Goal: Complete application form: Complete application form

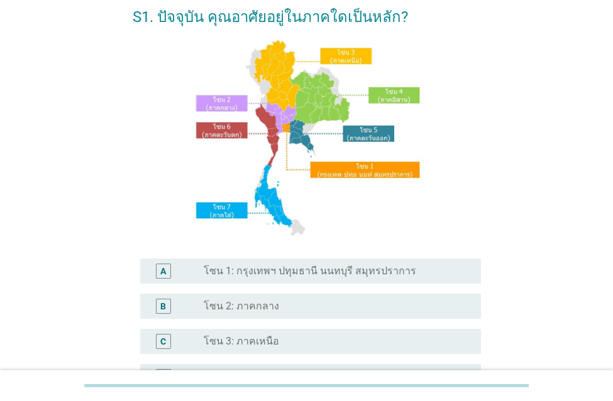
click at [240, 308] on label "โซน 2: ภาคกลาง" at bounding box center [241, 306] width 75 height 13
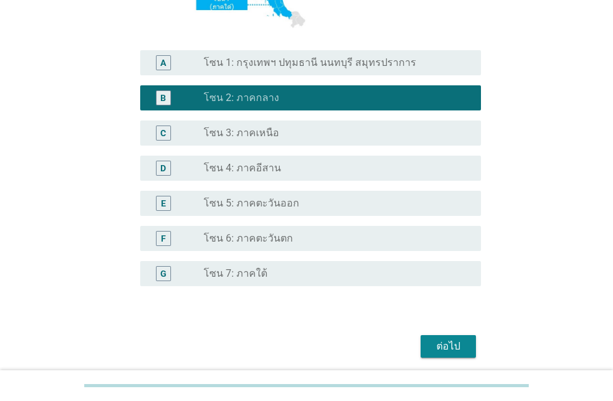
scroll to position [314, 0]
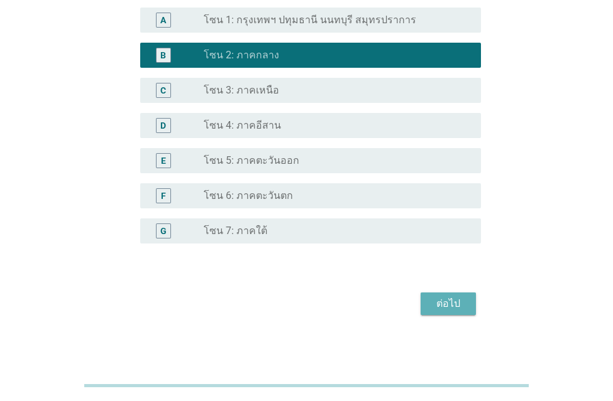
click at [428, 305] on button "ต่อไป" at bounding box center [447, 304] width 55 height 23
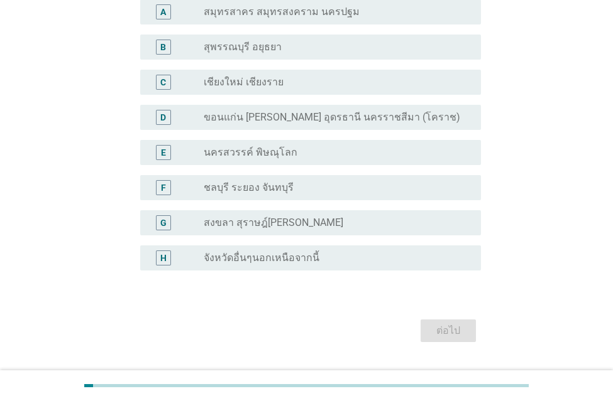
scroll to position [143, 0]
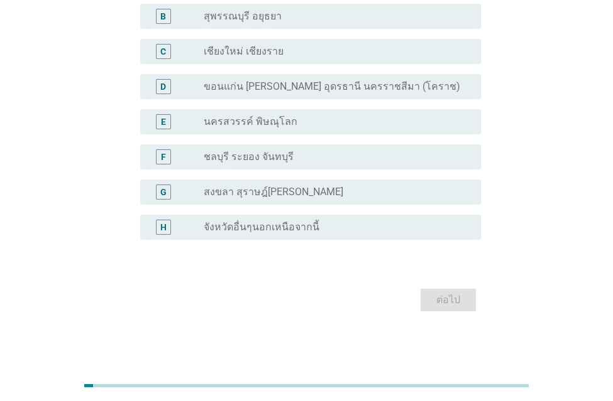
click at [234, 231] on label "จังหวัดอื่นๆนอกเหนือจากนี้" at bounding box center [262, 227] width 116 height 13
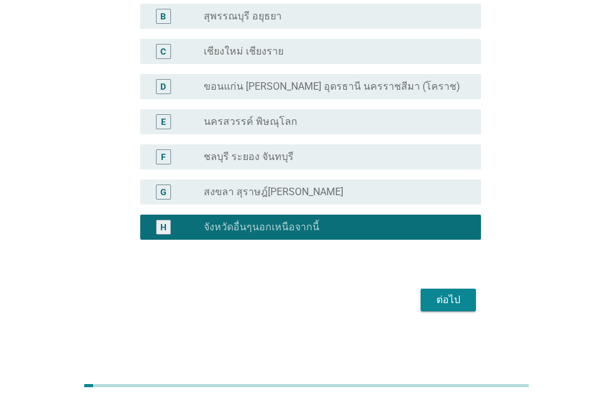
click at [441, 297] on div "ต่อไป" at bounding box center [447, 300] width 35 height 15
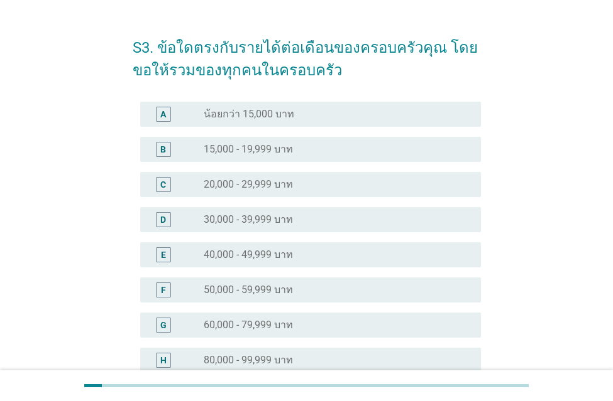
scroll to position [63, 0]
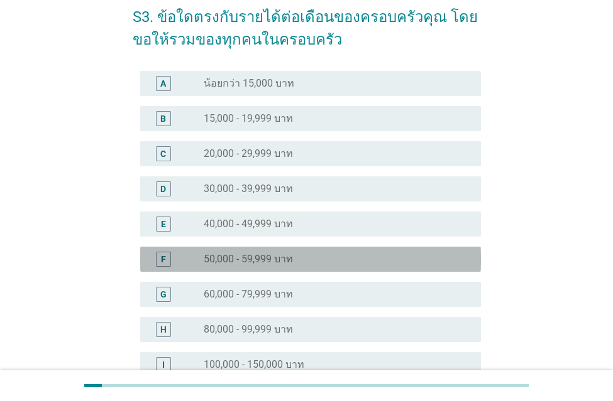
click at [221, 263] on label "50,000 - 59,999 บาท" at bounding box center [248, 259] width 89 height 13
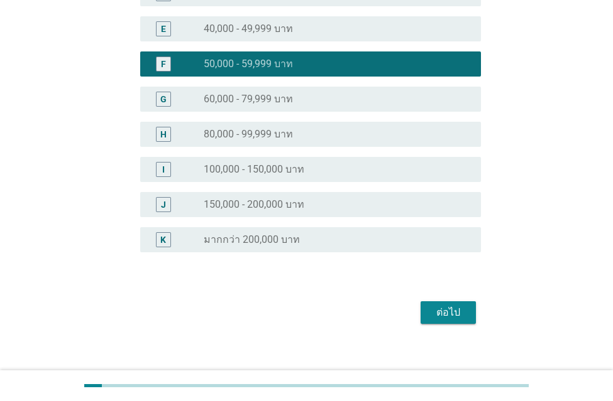
scroll to position [271, 0]
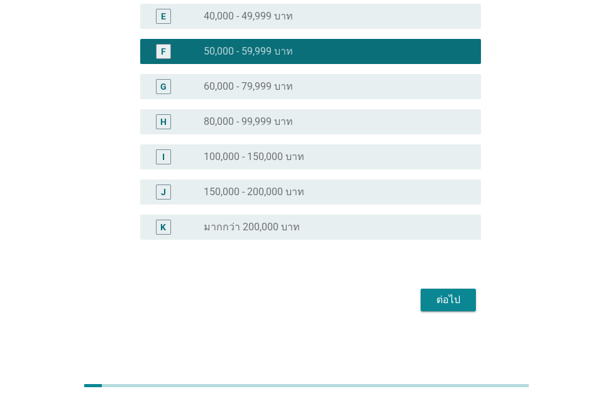
click at [440, 303] on div "ต่อไป" at bounding box center [447, 300] width 35 height 15
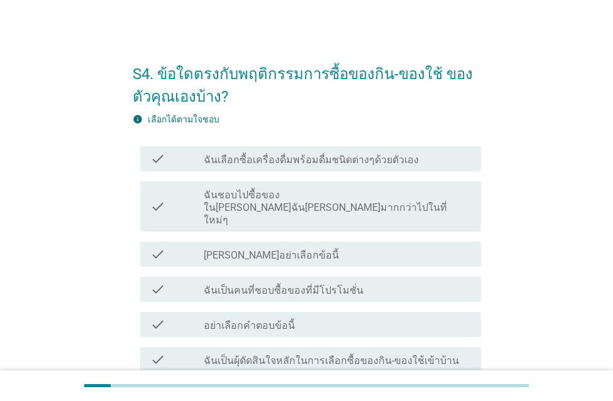
scroll to position [0, 0]
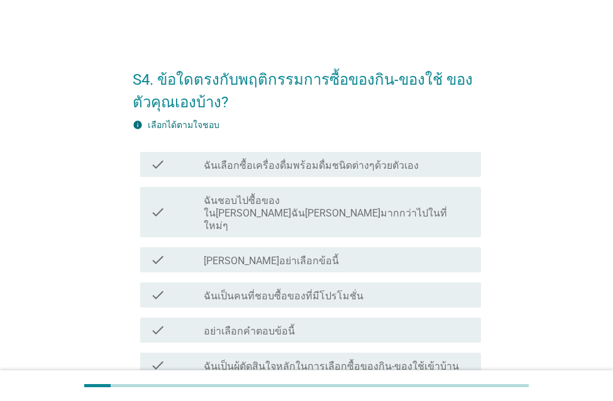
click at [237, 200] on label "ฉันชอบไปซื้อของใน[PERSON_NAME]ฉัน[PERSON_NAME]มากกว่าไปในที่ใหม่ๆ" at bounding box center [337, 214] width 267 height 38
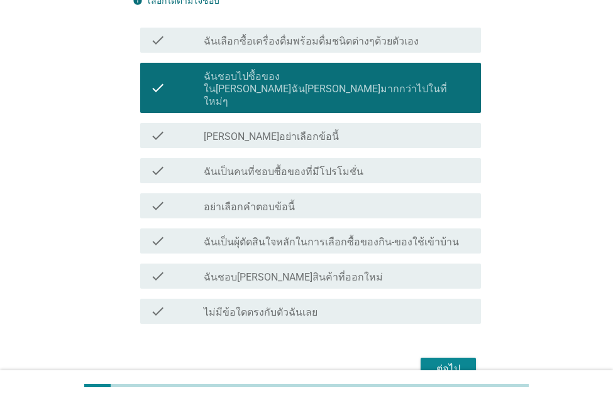
scroll to position [126, 0]
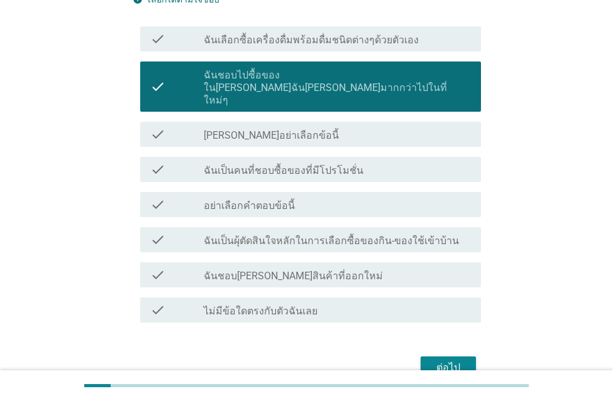
click at [231, 235] on label "ฉันเป็นผุ้ตัดสินใจหลักในการเลือกซื้อของกิน-ของใช้เข้าบ้าน" at bounding box center [331, 241] width 255 height 13
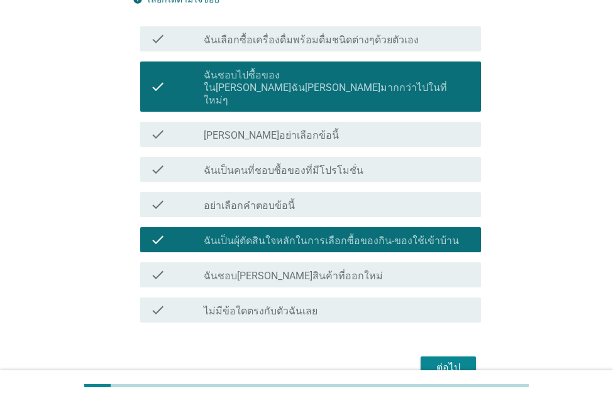
click at [435, 361] on div "ต่อไป" at bounding box center [447, 368] width 35 height 15
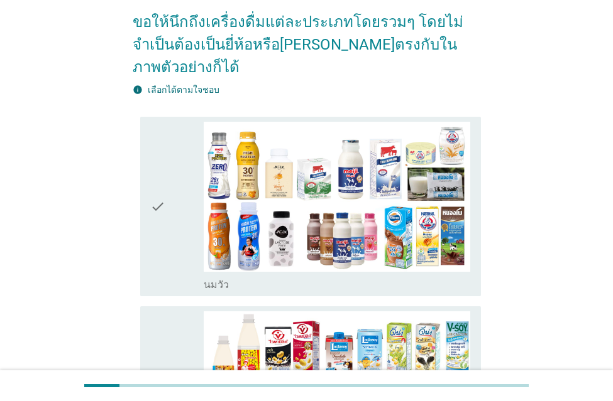
scroll to position [0, 0]
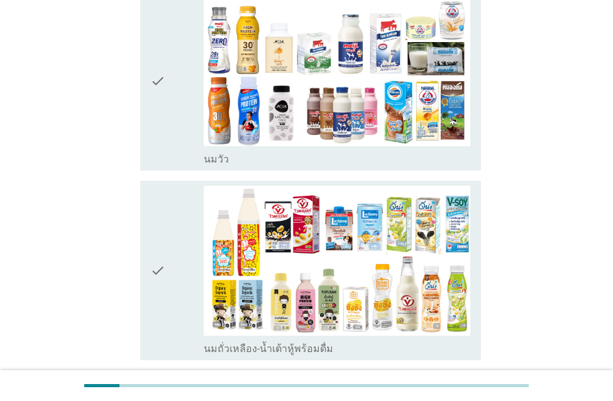
click at [180, 97] on div "check" at bounding box center [176, 81] width 53 height 170
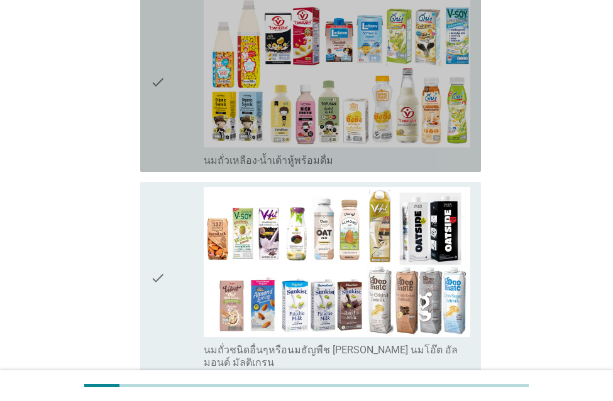
click at [177, 131] on div "check" at bounding box center [176, 82] width 53 height 170
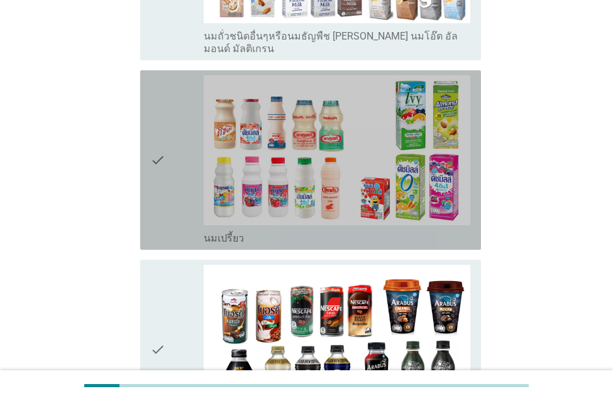
click at [168, 151] on div "check" at bounding box center [176, 160] width 53 height 170
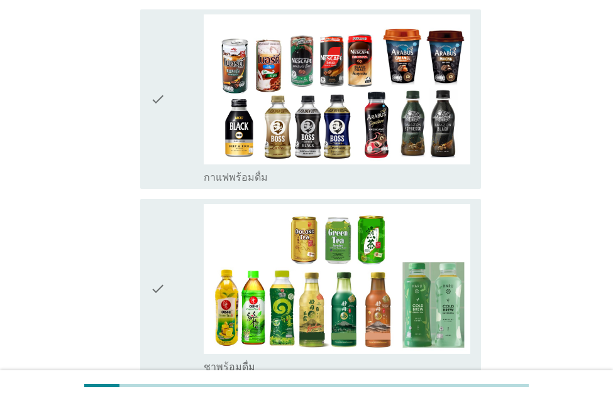
scroll to position [1131, 0]
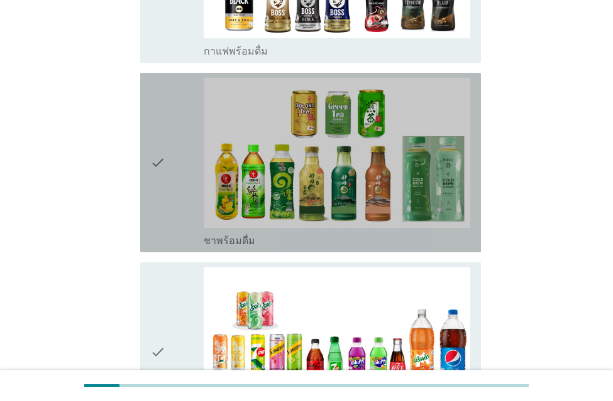
click at [180, 175] on div "check" at bounding box center [176, 163] width 53 height 170
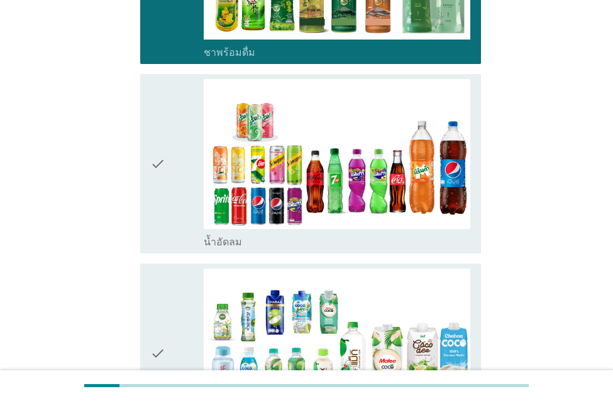
click at [174, 155] on div "check" at bounding box center [176, 164] width 53 height 170
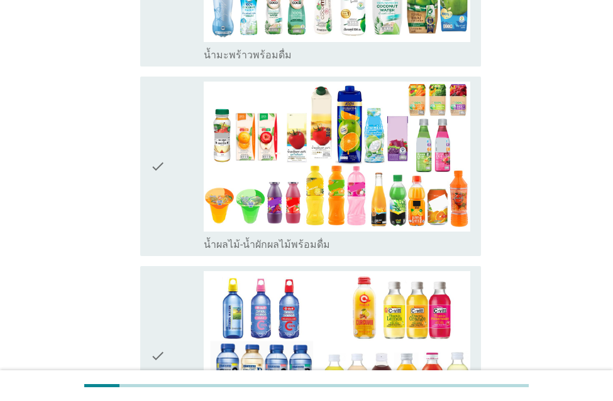
click at [176, 173] on div "check" at bounding box center [176, 167] width 53 height 170
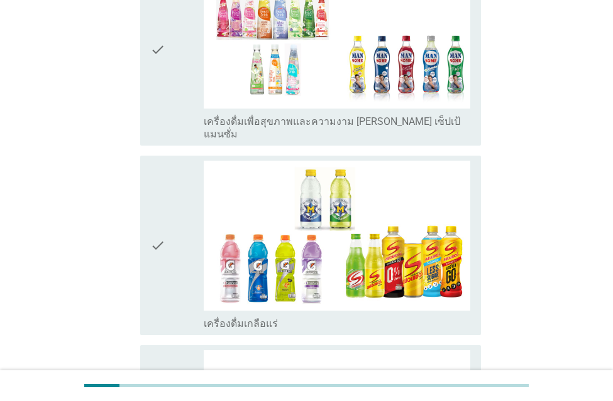
click at [175, 197] on div "check" at bounding box center [176, 246] width 53 height 170
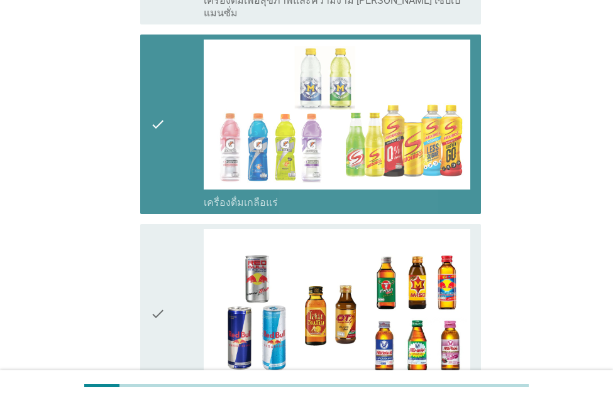
scroll to position [2513, 0]
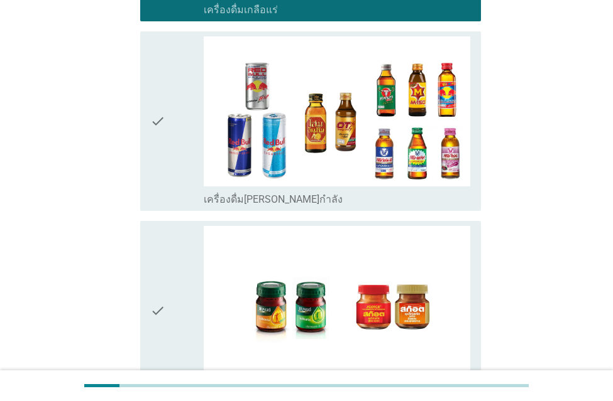
click at [192, 259] on div "check" at bounding box center [176, 311] width 53 height 170
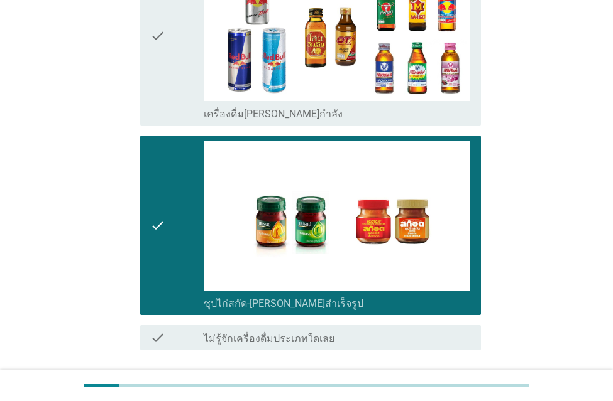
scroll to position [2670, 0]
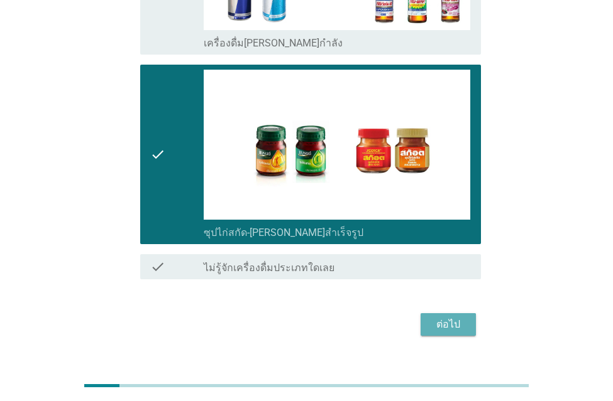
click at [459, 317] on div "ต่อไป" at bounding box center [447, 324] width 35 height 15
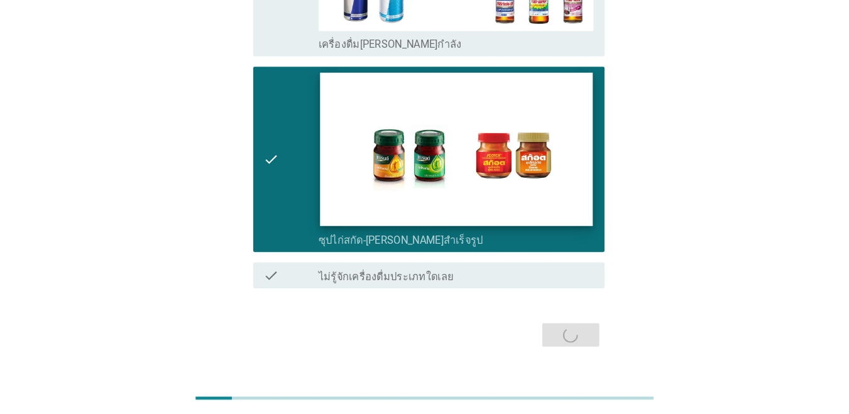
scroll to position [0, 0]
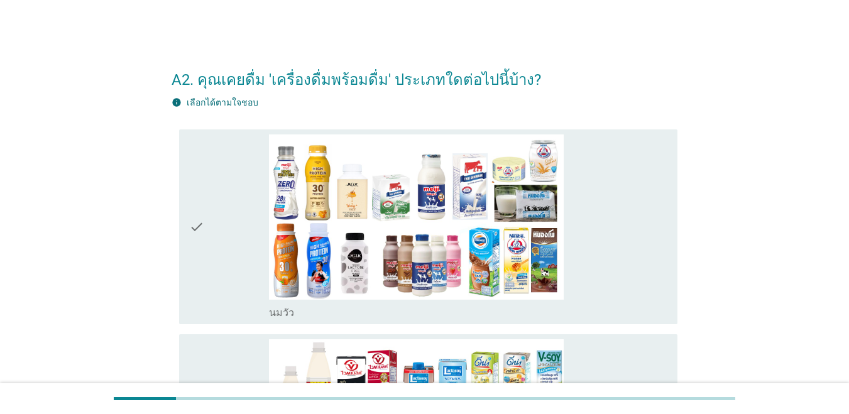
click at [209, 225] on div "check" at bounding box center [229, 226] width 80 height 185
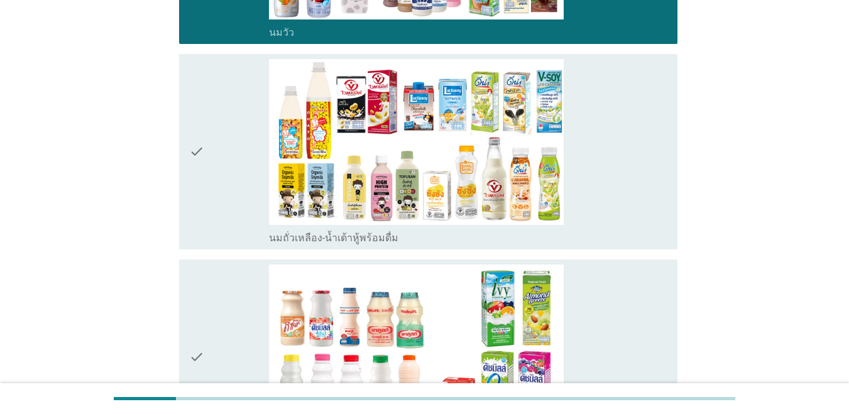
scroll to position [314, 0]
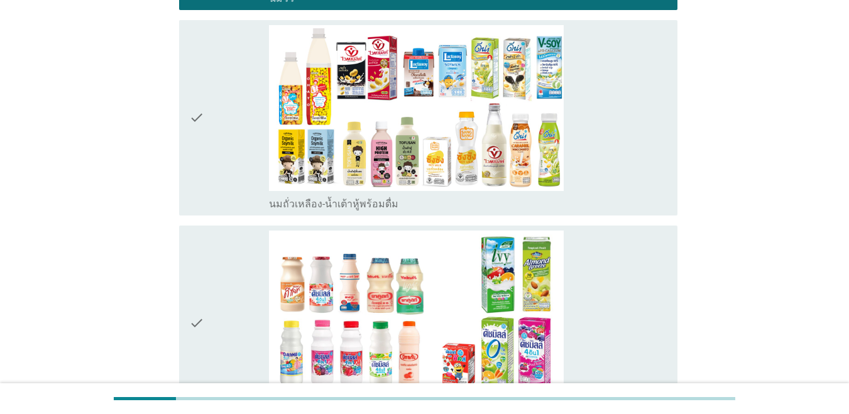
click at [210, 290] on div "check" at bounding box center [229, 323] width 80 height 185
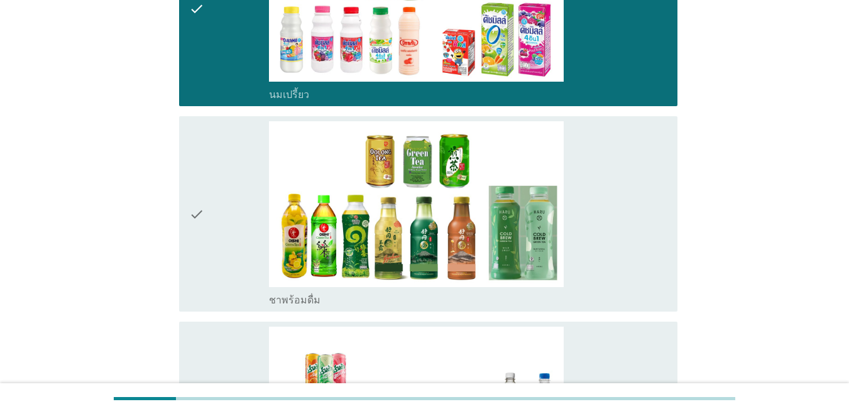
click at [219, 244] on div "check" at bounding box center [229, 213] width 80 height 185
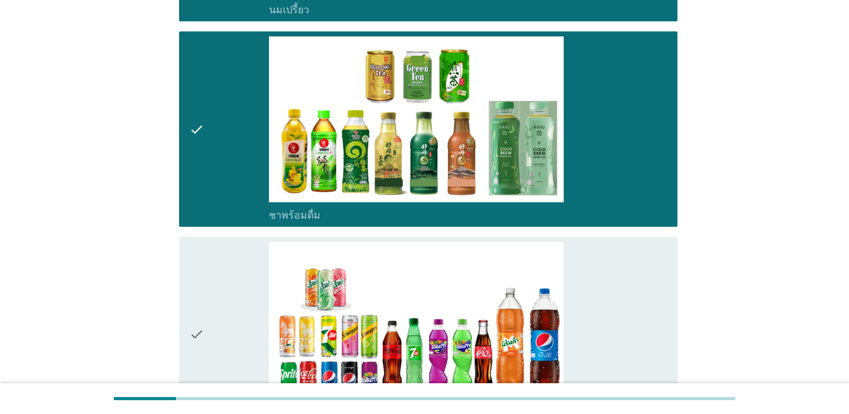
scroll to position [817, 0]
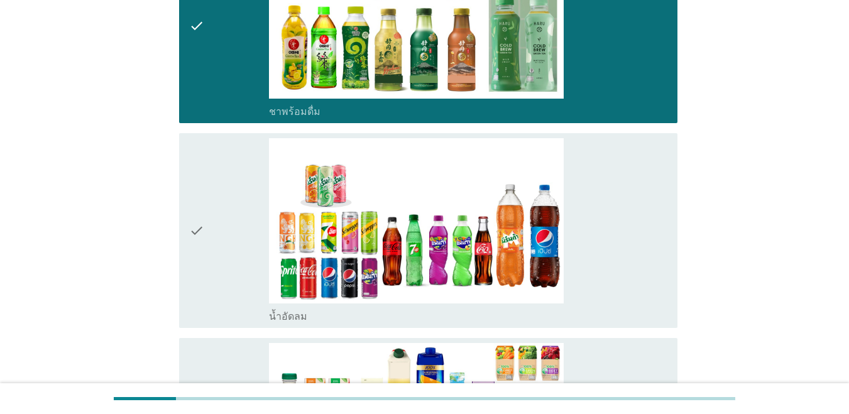
click at [230, 225] on div "check" at bounding box center [229, 230] width 80 height 185
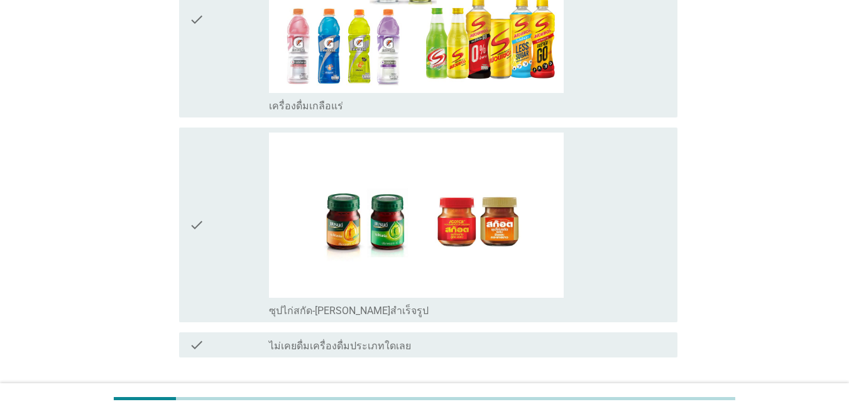
scroll to position [1445, 0]
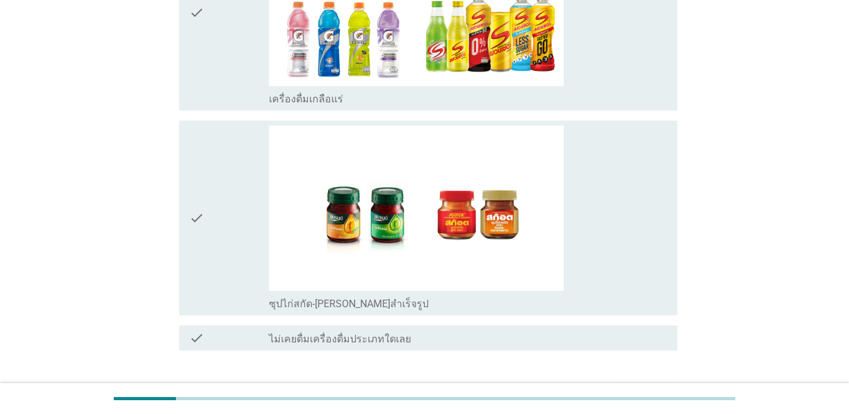
click at [241, 62] on div "check" at bounding box center [229, 12] width 80 height 185
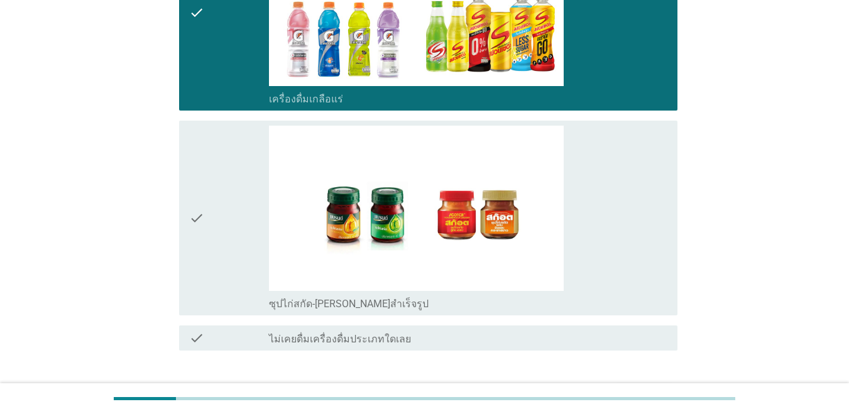
click at [237, 207] on div "check" at bounding box center [229, 218] width 80 height 185
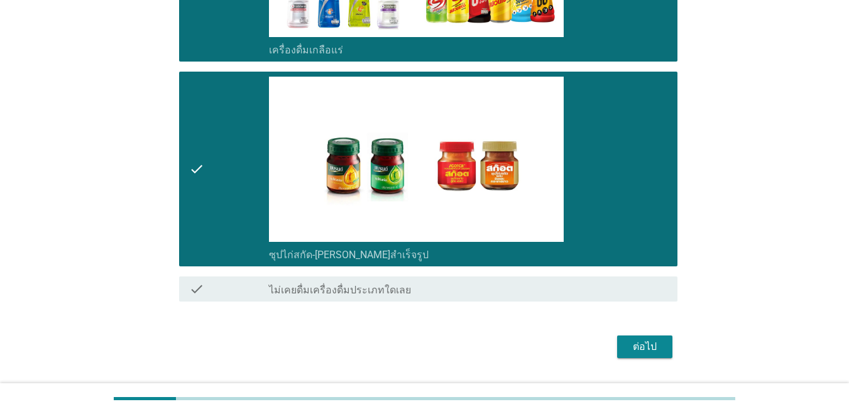
scroll to position [1529, 0]
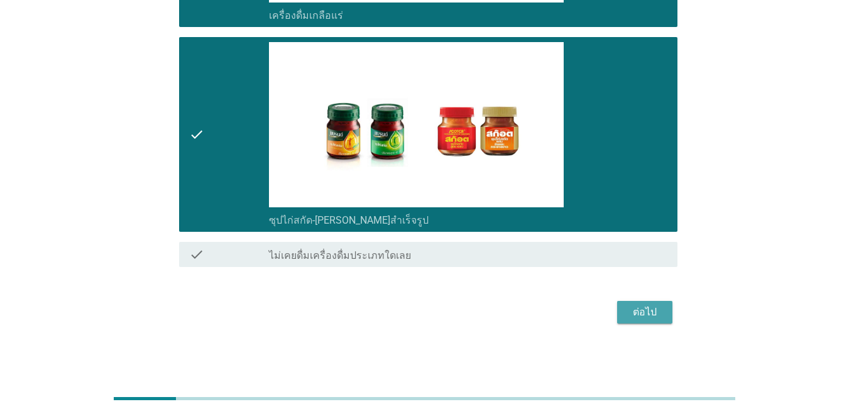
click at [612, 317] on div "ต่อไป" at bounding box center [644, 312] width 35 height 15
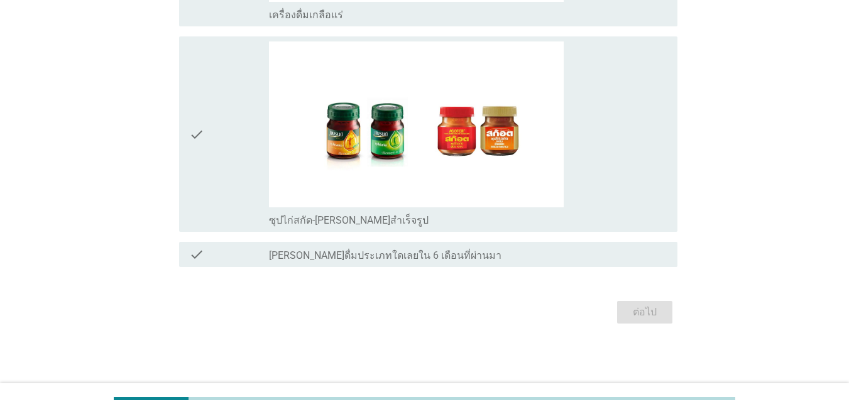
scroll to position [0, 0]
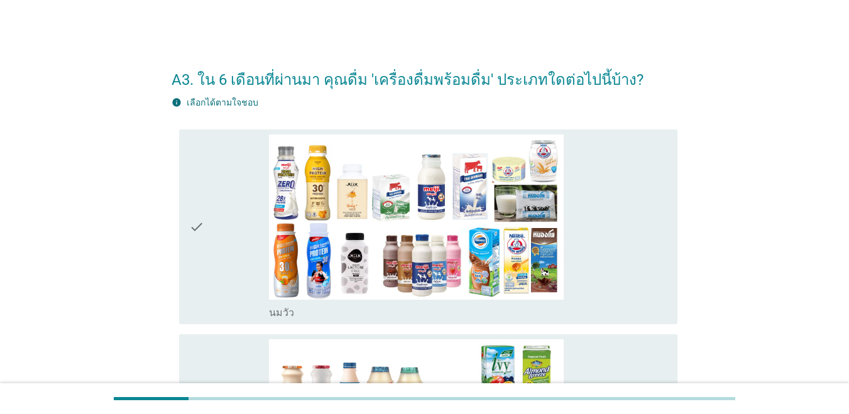
click at [251, 225] on div "check" at bounding box center [229, 226] width 80 height 185
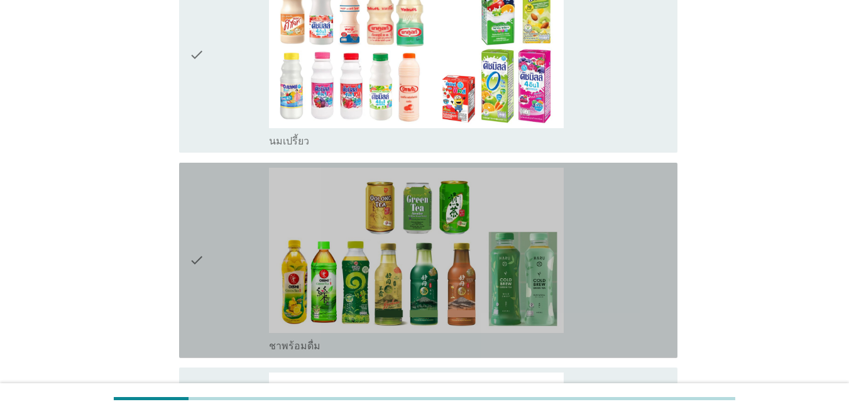
click at [232, 243] on div "check" at bounding box center [229, 260] width 80 height 185
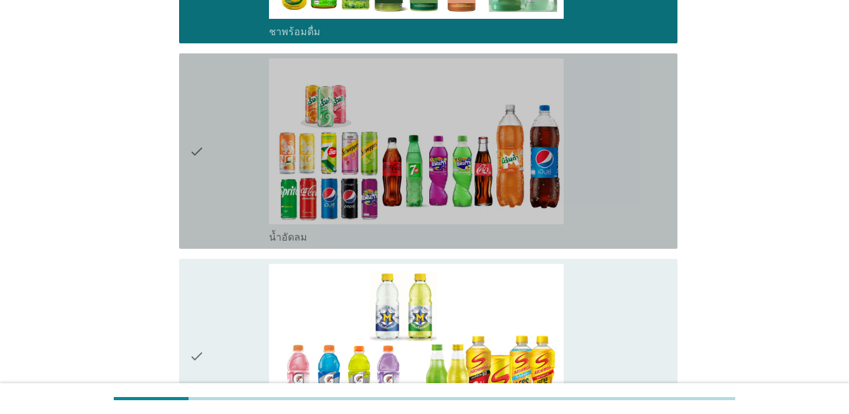
click at [229, 185] on div "check" at bounding box center [229, 150] width 80 height 185
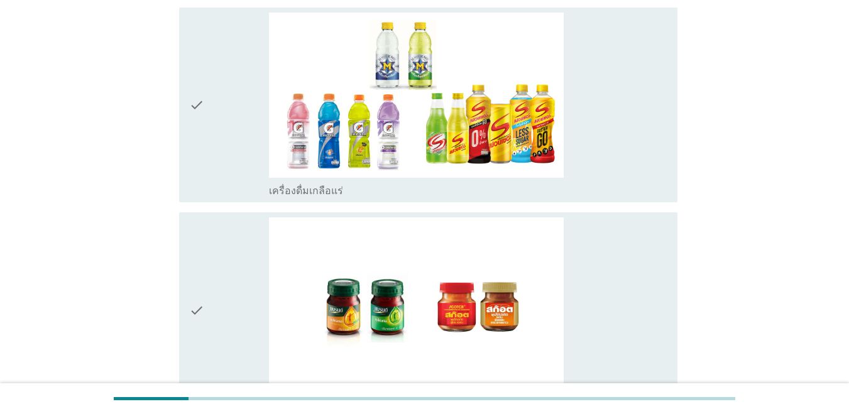
click at [214, 270] on div "check" at bounding box center [229, 309] width 80 height 185
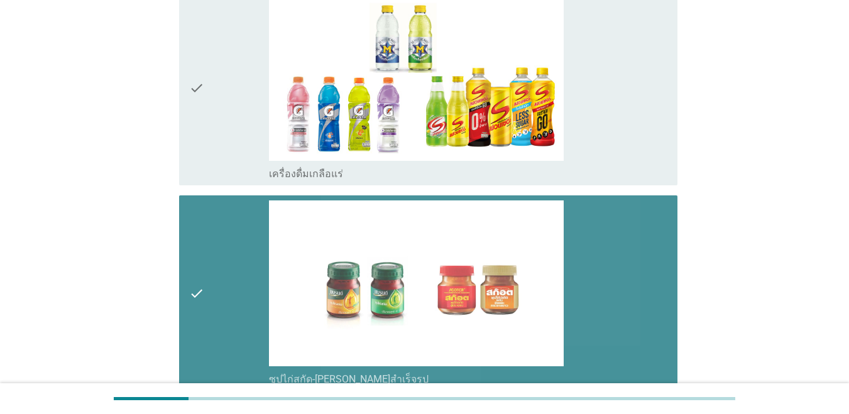
scroll to position [1118, 0]
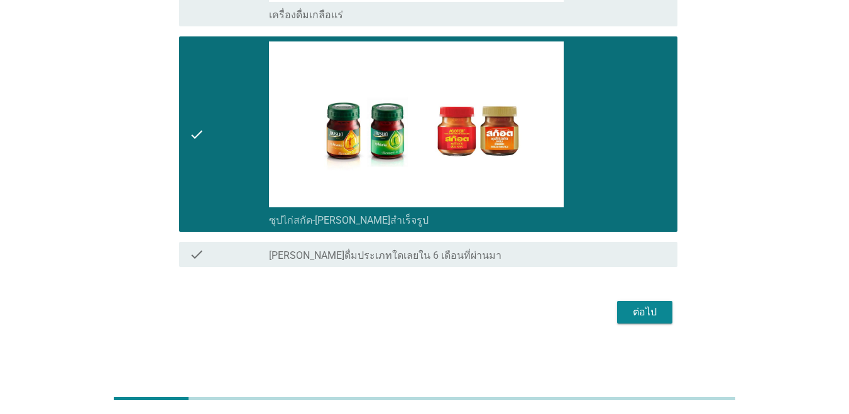
click at [612, 316] on div "ต่อไป" at bounding box center [644, 312] width 35 height 15
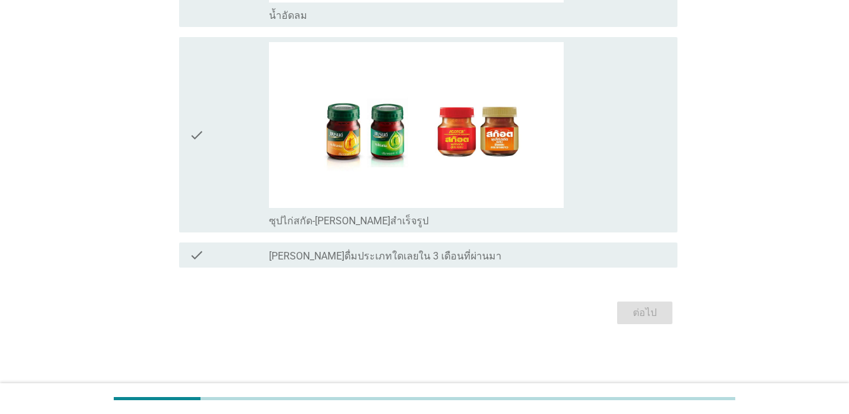
scroll to position [0, 0]
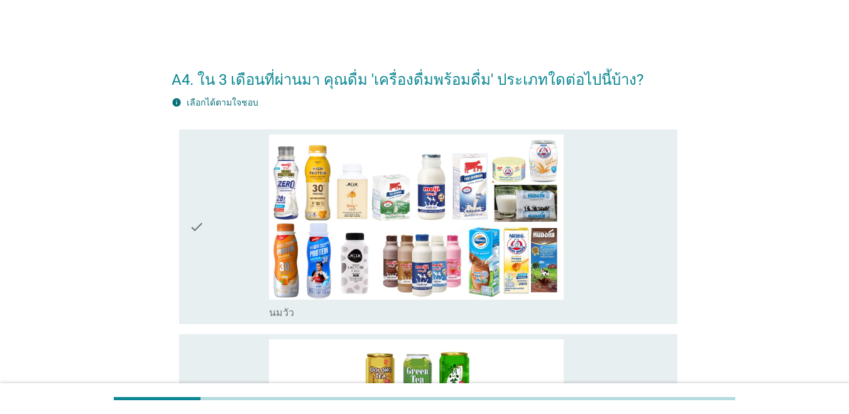
click at [222, 204] on div "check" at bounding box center [229, 226] width 80 height 185
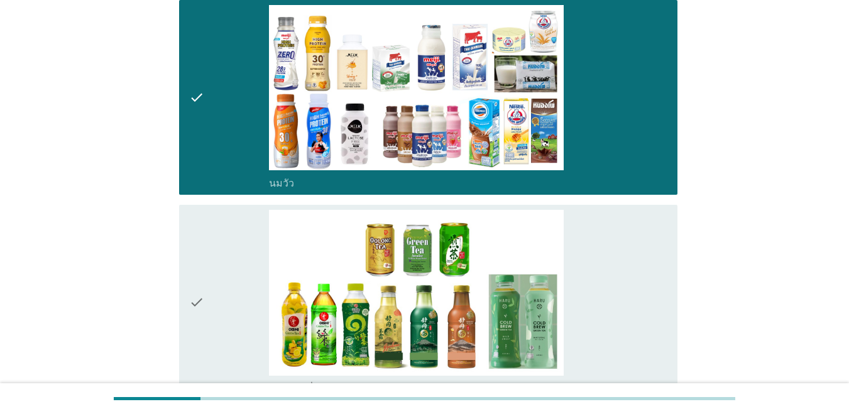
scroll to position [314, 0]
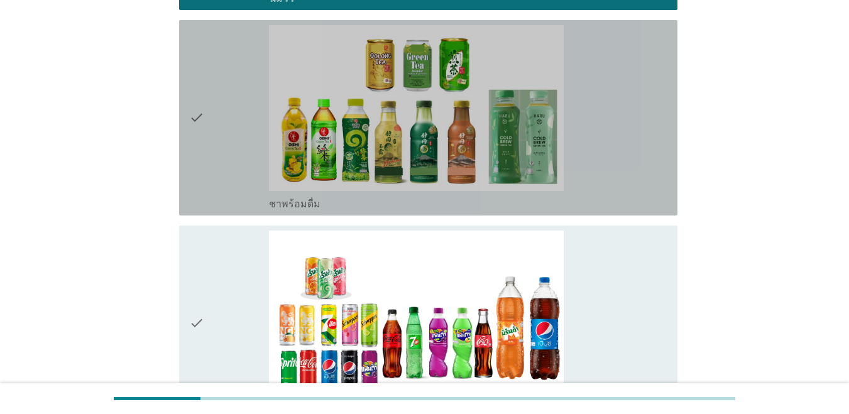
click at [210, 160] on div "check" at bounding box center [229, 117] width 80 height 185
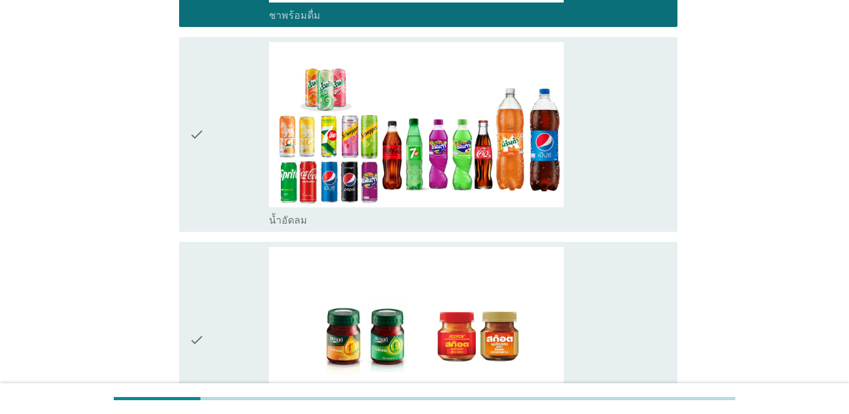
click at [227, 153] on div "check" at bounding box center [229, 134] width 80 height 185
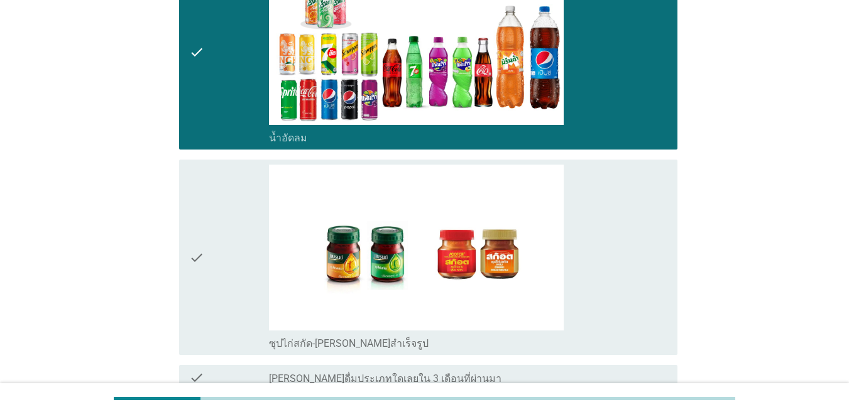
scroll to position [707, 0]
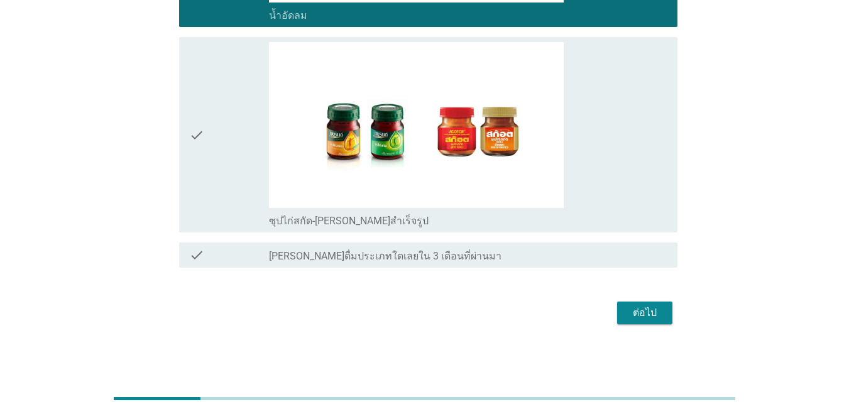
click at [234, 161] on div "check" at bounding box center [229, 134] width 80 height 185
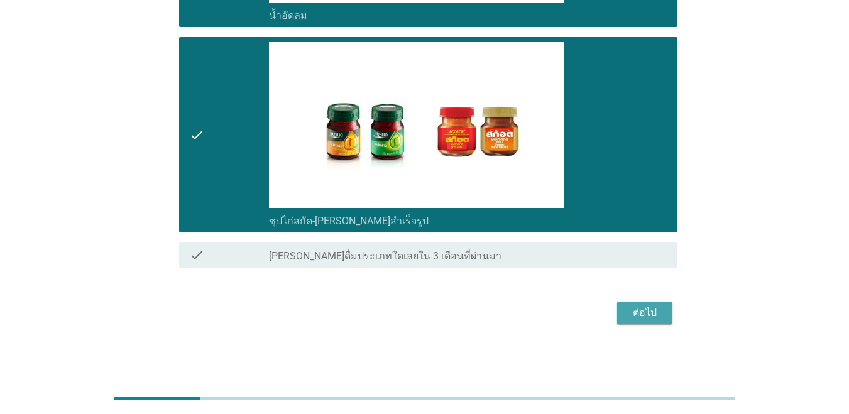
click at [612, 312] on div "ต่อไป" at bounding box center [644, 312] width 35 height 15
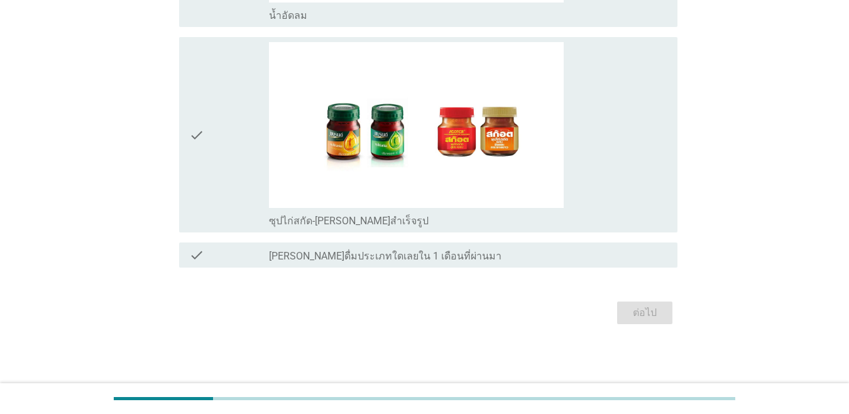
scroll to position [0, 0]
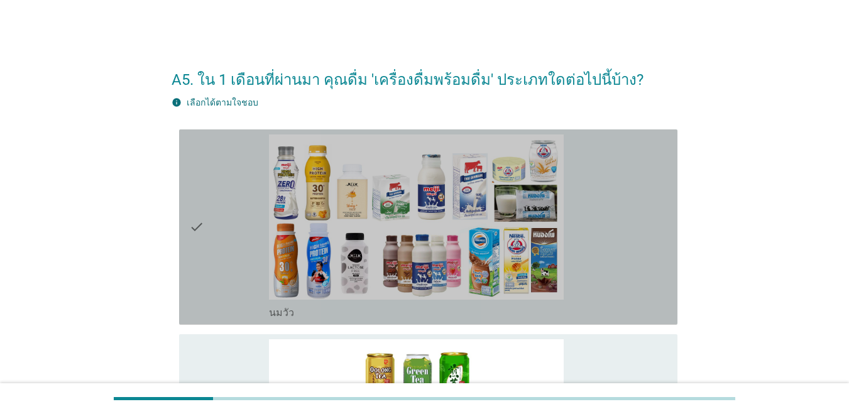
click at [211, 257] on div "check" at bounding box center [229, 226] width 80 height 185
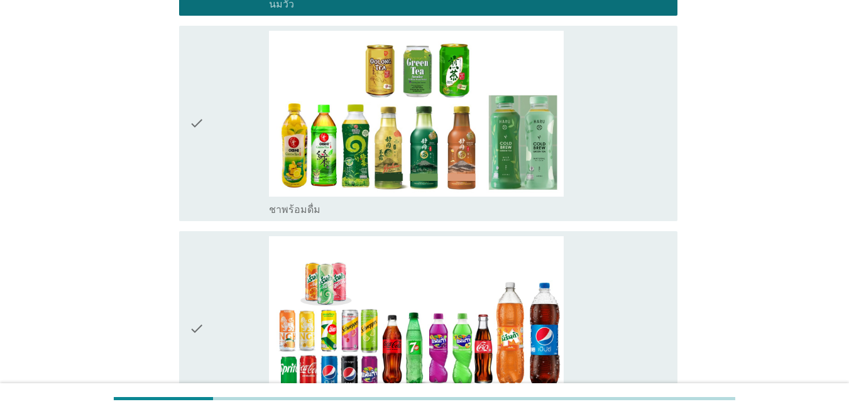
scroll to position [314, 0]
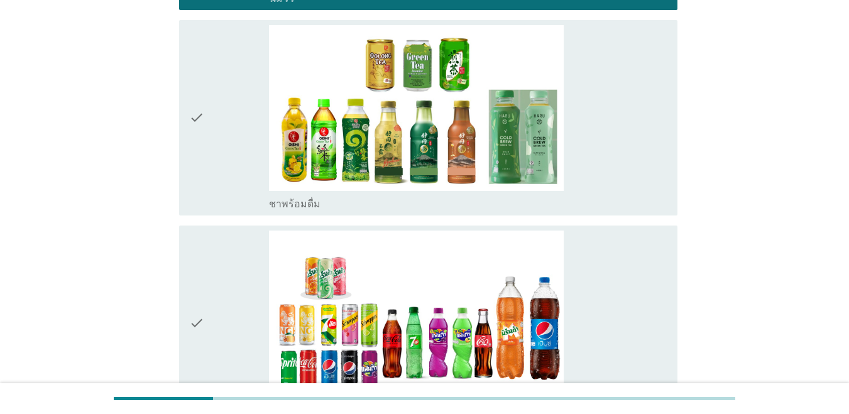
click at [214, 271] on div "check" at bounding box center [229, 323] width 80 height 185
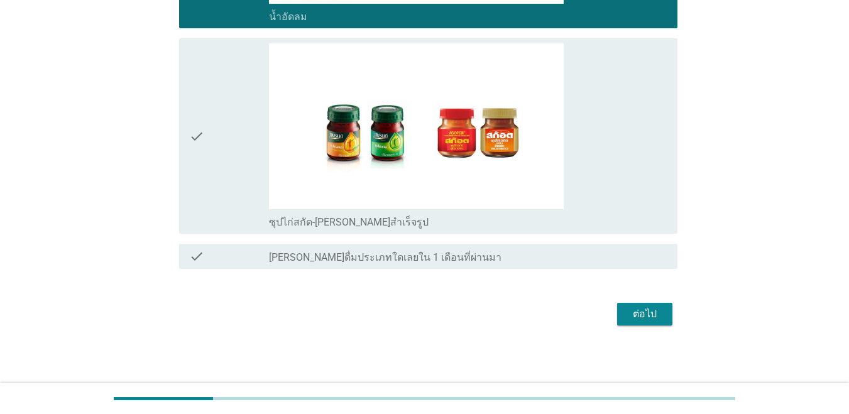
scroll to position [707, 0]
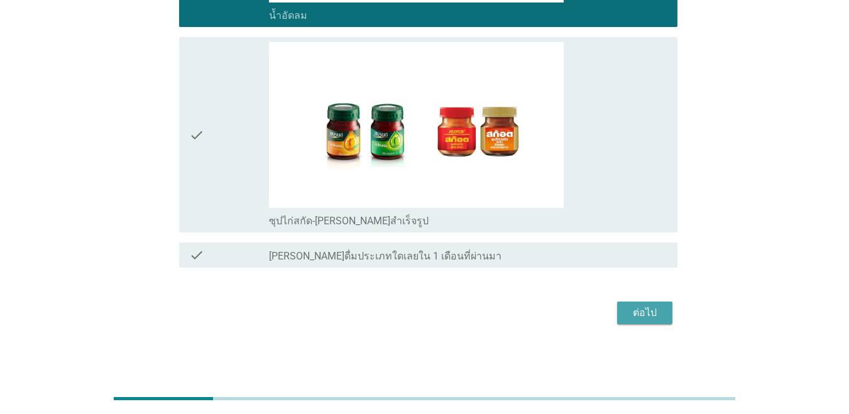
click at [612, 308] on div "ต่อไป" at bounding box center [644, 312] width 35 height 15
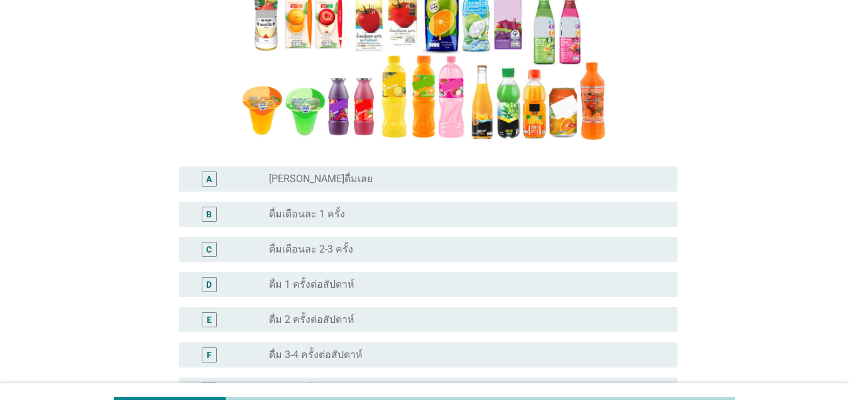
scroll to position [251, 0]
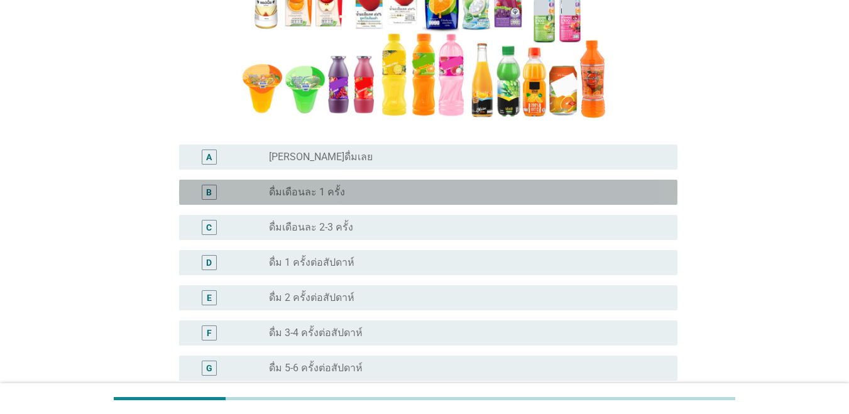
click at [310, 202] on div "B radio_button_unchecked ดื่มเดือนละ 1 ครั้ง" at bounding box center [428, 192] width 498 height 25
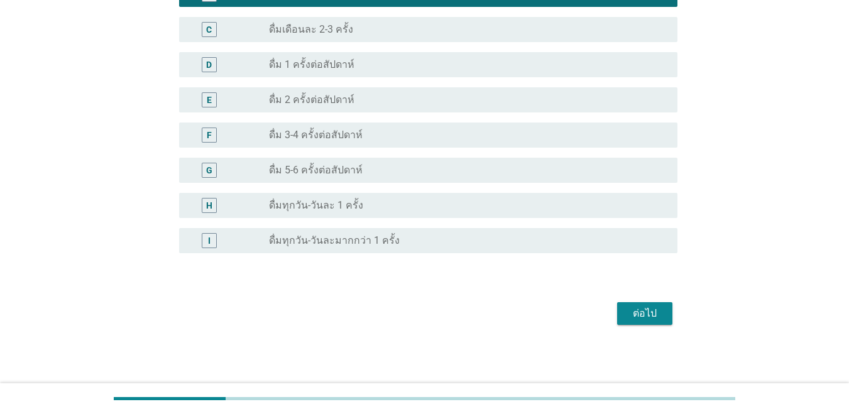
scroll to position [450, 0]
click at [351, 181] on div "G radio_button_unchecked ดื่ม 5-6 ครั้งต่อสัปดาห์" at bounding box center [428, 169] width 498 height 25
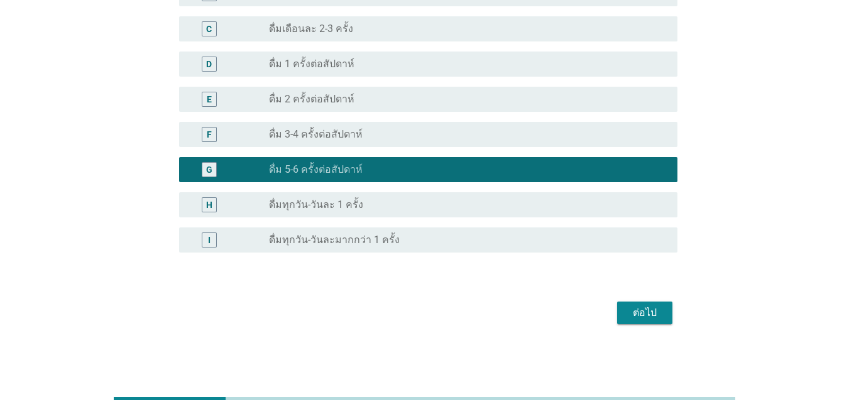
click at [612, 304] on button "ต่อไป" at bounding box center [644, 313] width 55 height 23
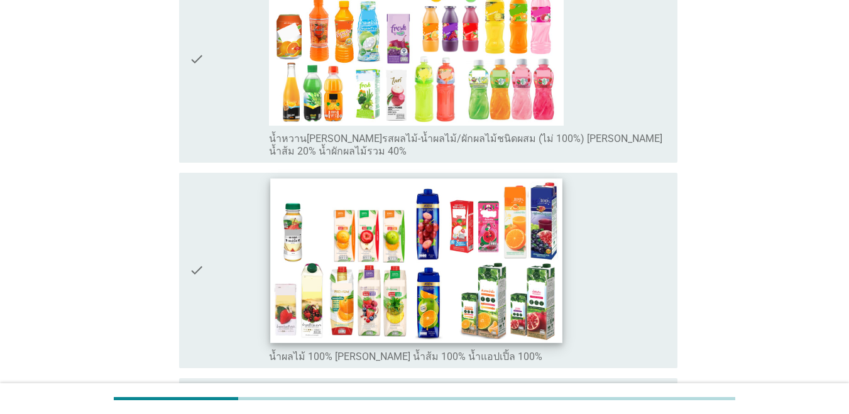
scroll to position [251, 0]
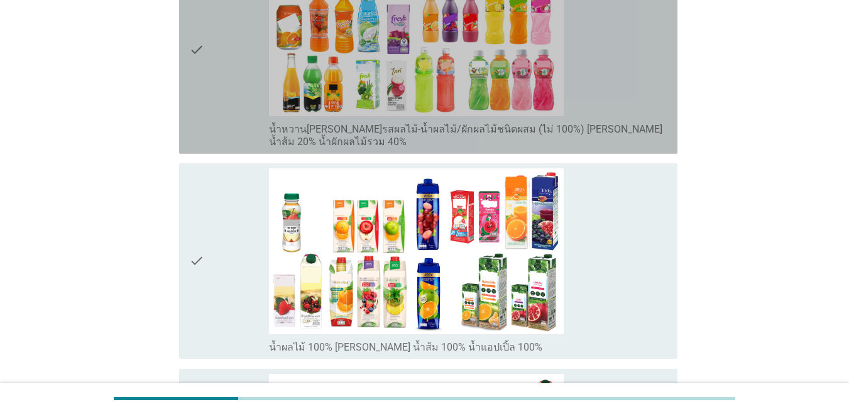
click at [243, 109] on div "check" at bounding box center [229, 50] width 80 height 198
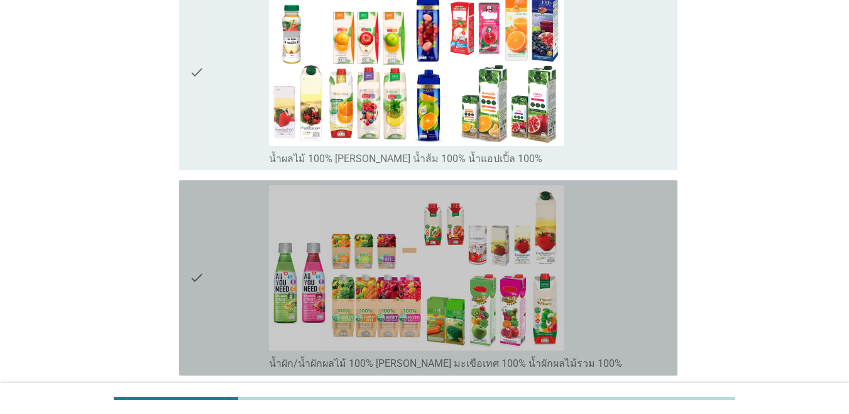
click at [217, 260] on div "check" at bounding box center [229, 277] width 80 height 185
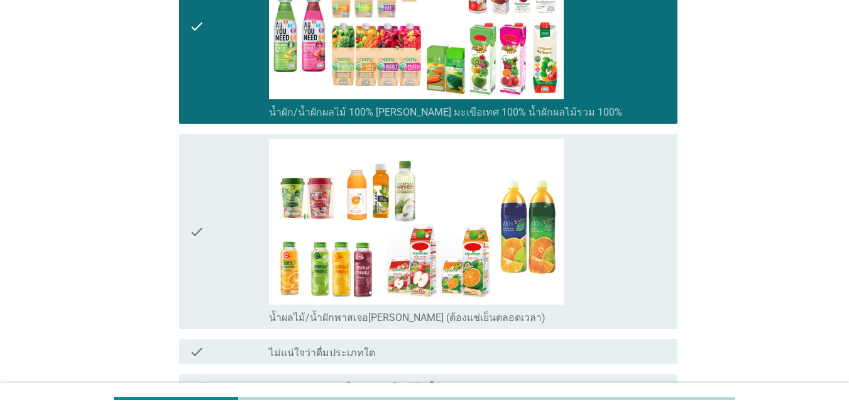
click at [227, 258] on div "check" at bounding box center [229, 231] width 80 height 185
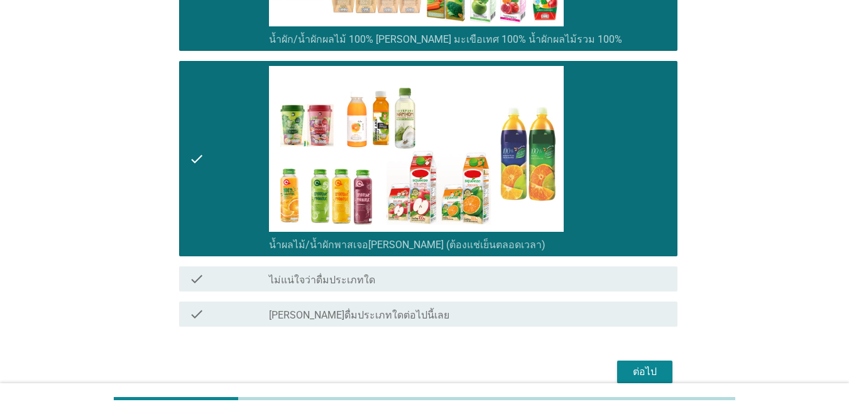
scroll to position [823, 0]
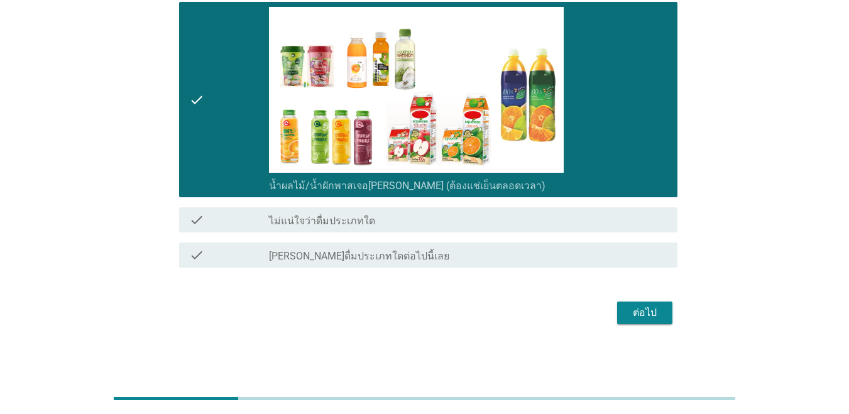
click at [612, 305] on div "ต่อไป" at bounding box center [644, 312] width 35 height 15
